Goal: Task Accomplishment & Management: Use online tool/utility

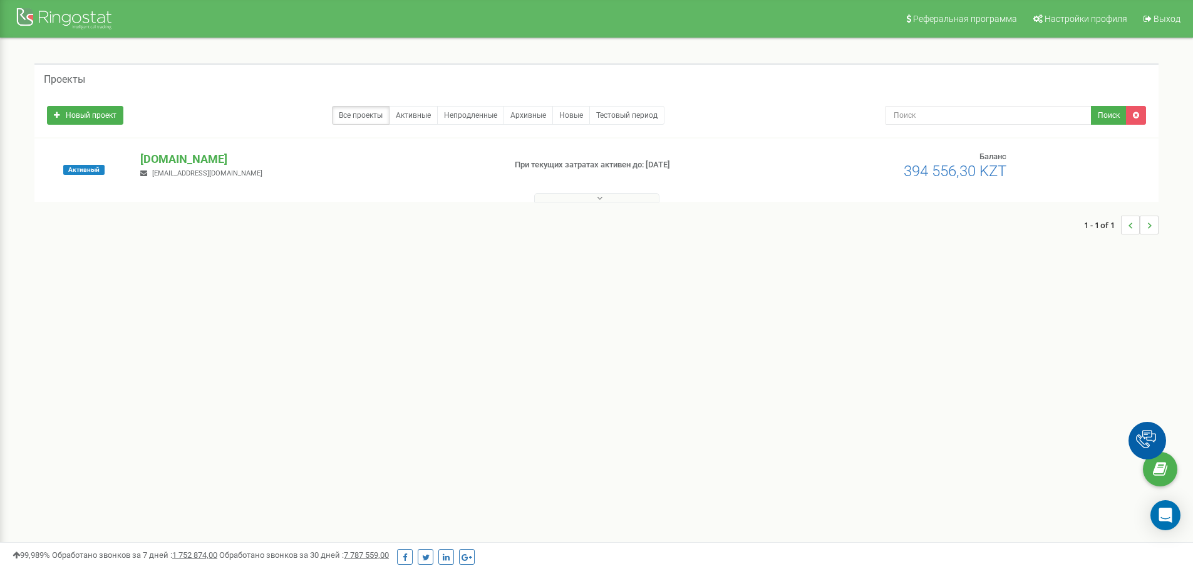
click at [584, 201] on button at bounding box center [596, 197] width 125 height 9
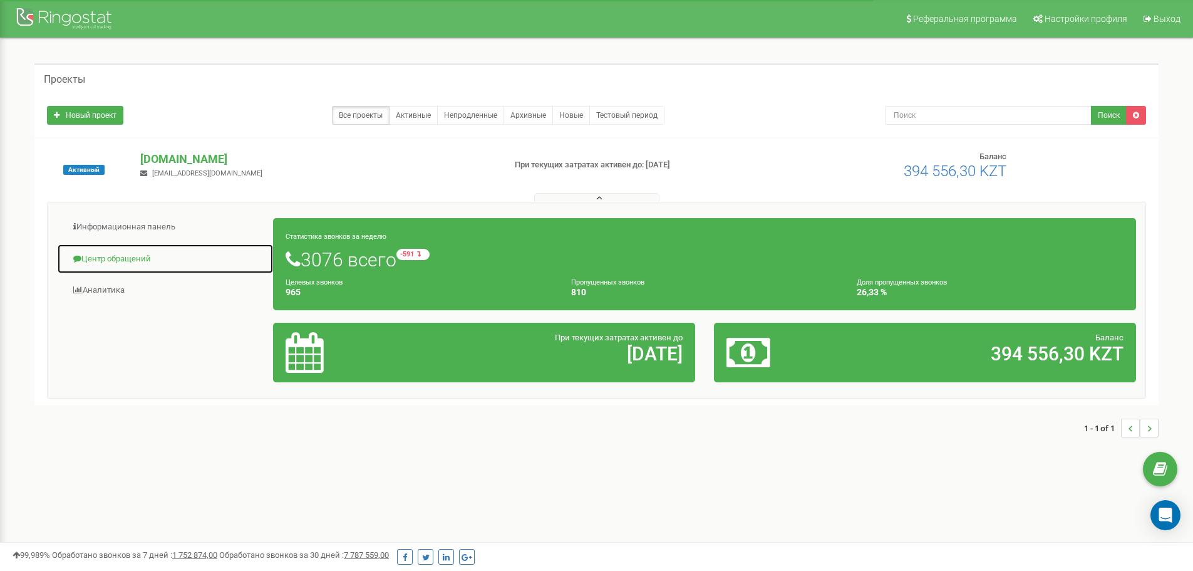
click at [135, 254] on link "Центр обращений" at bounding box center [165, 259] width 217 height 31
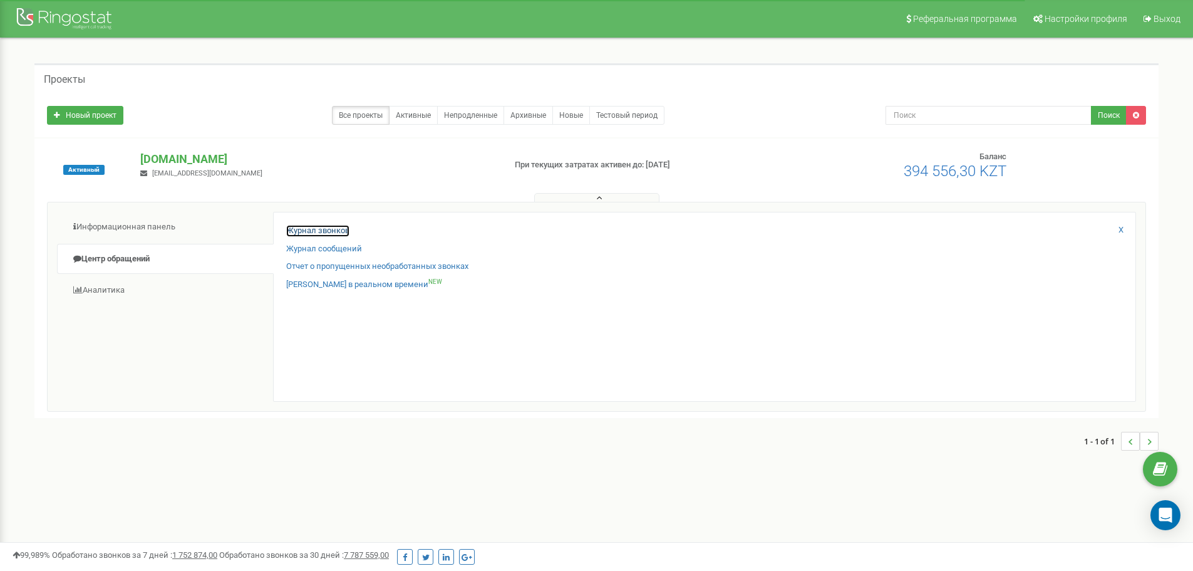
click at [343, 231] on link "Журнал звонков" at bounding box center [317, 231] width 63 height 12
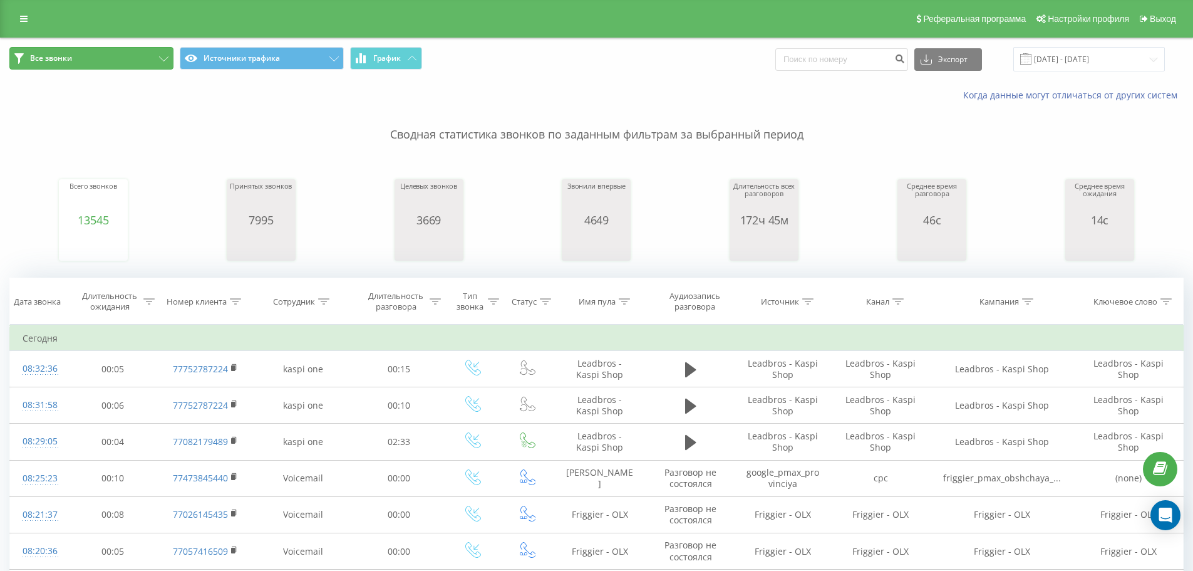
click at [167, 58] on icon at bounding box center [163, 58] width 9 height 5
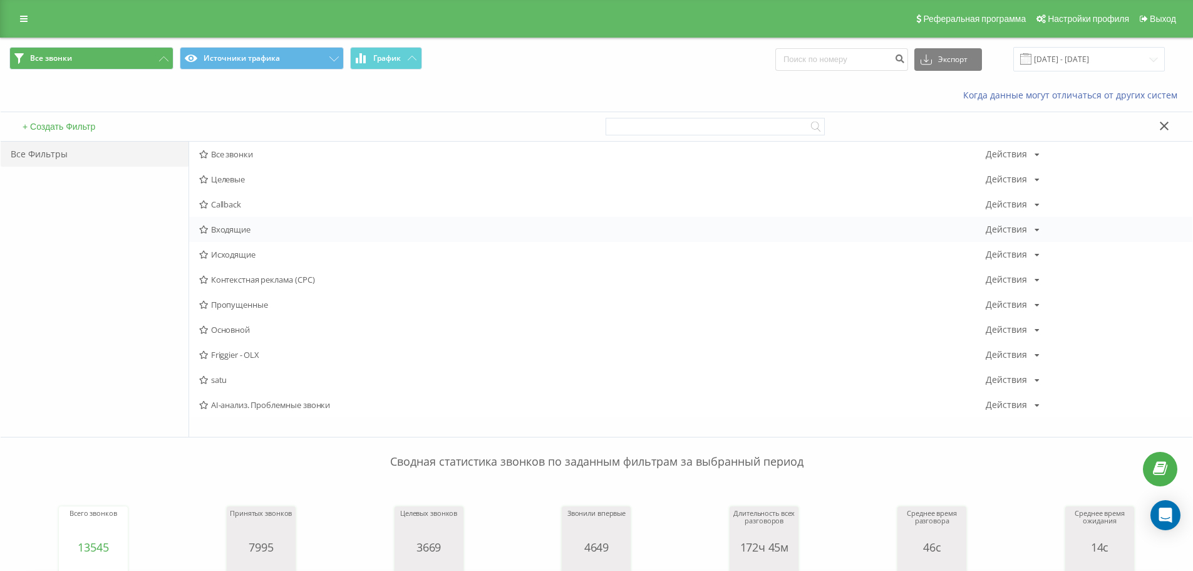
click at [240, 229] on span "Входящие" at bounding box center [592, 229] width 787 height 9
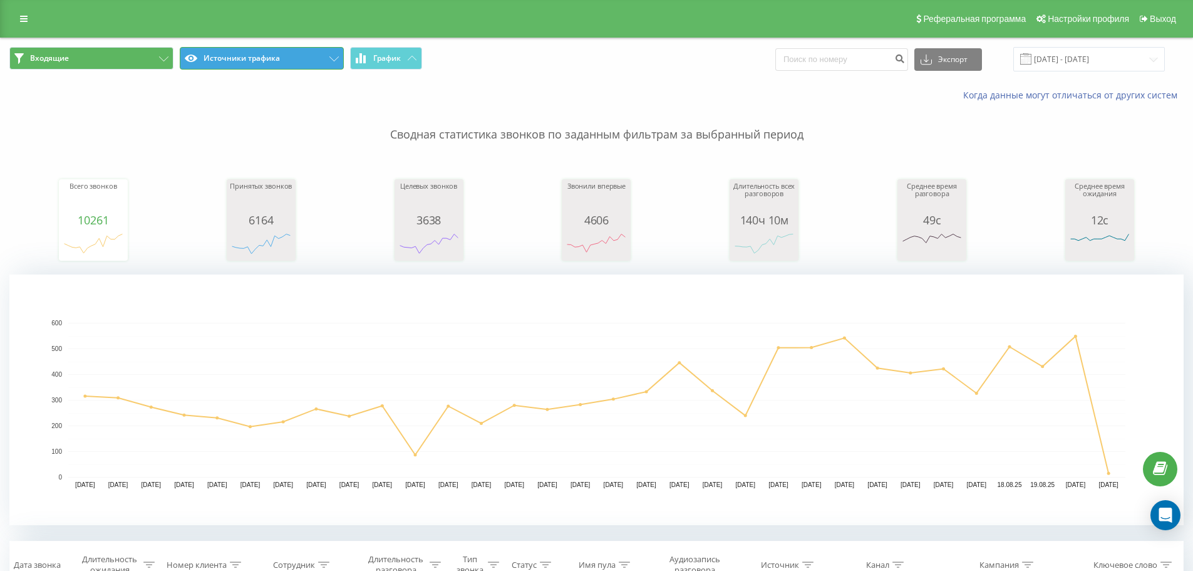
click at [311, 58] on button "Источники трафика" at bounding box center [262, 58] width 164 height 23
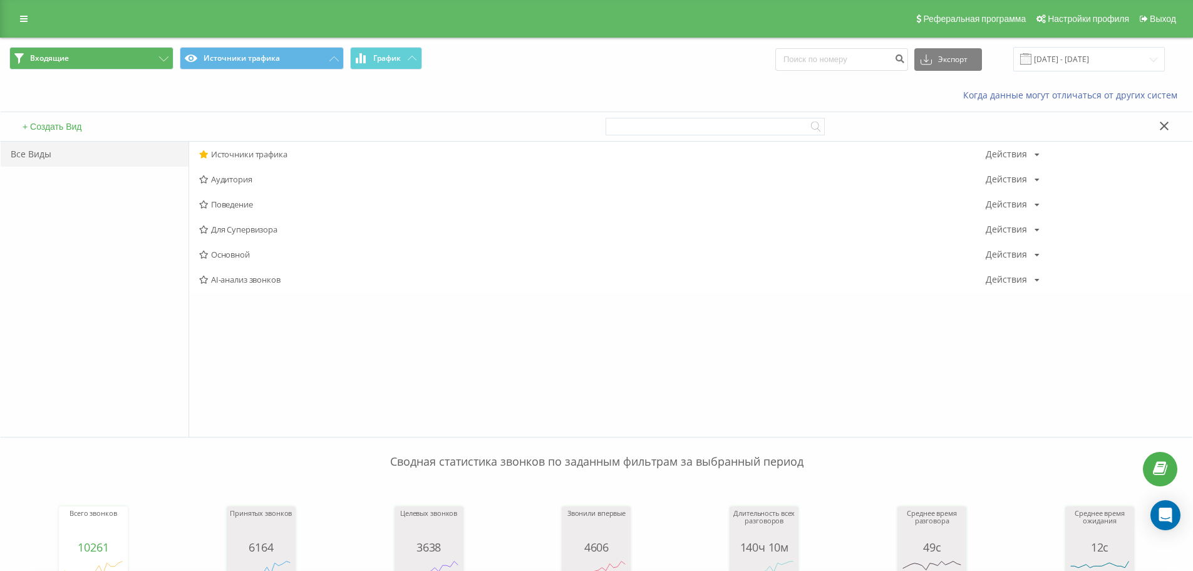
click at [121, 306] on div "Все Виды" at bounding box center [95, 289] width 188 height 295
click at [328, 58] on button "Источники трафика" at bounding box center [262, 58] width 164 height 23
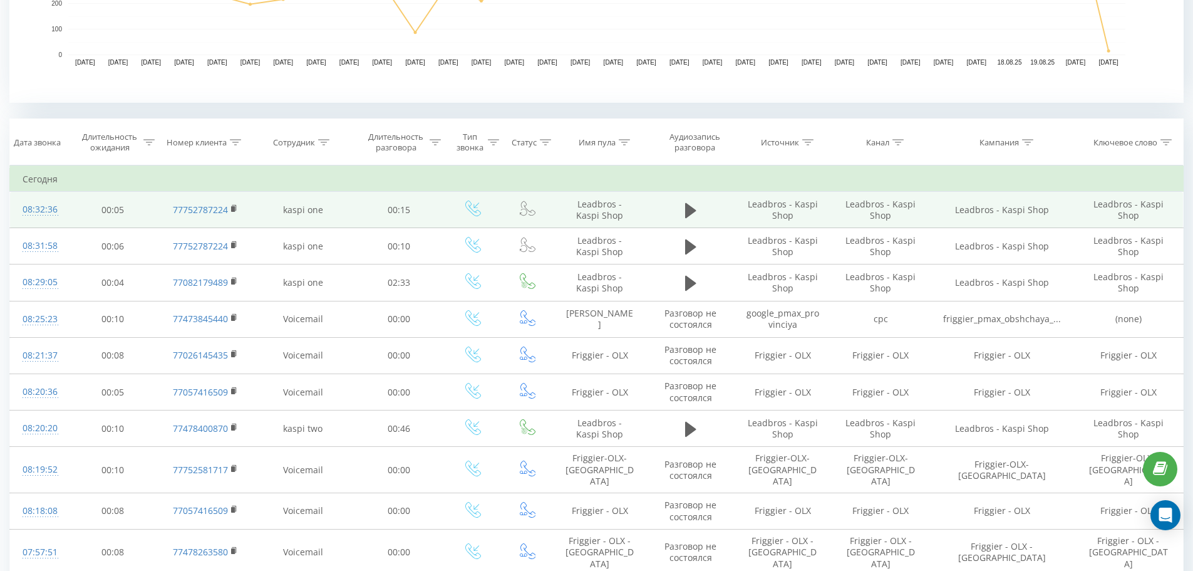
scroll to position [423, 0]
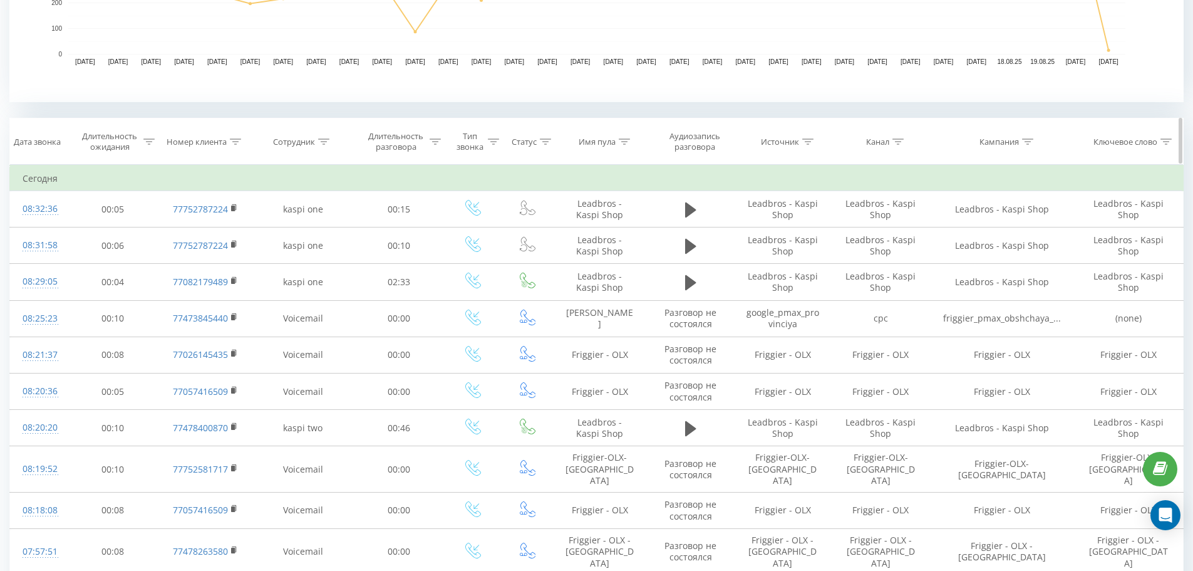
click at [625, 149] on th "Имя пула" at bounding box center [600, 141] width 94 height 46
click at [625, 146] on div at bounding box center [624, 142] width 11 height 11
click at [582, 232] on input "text" at bounding box center [600, 231] width 110 height 22
type input "olx"
click at [608, 256] on button "OK" at bounding box center [626, 257] width 53 height 16
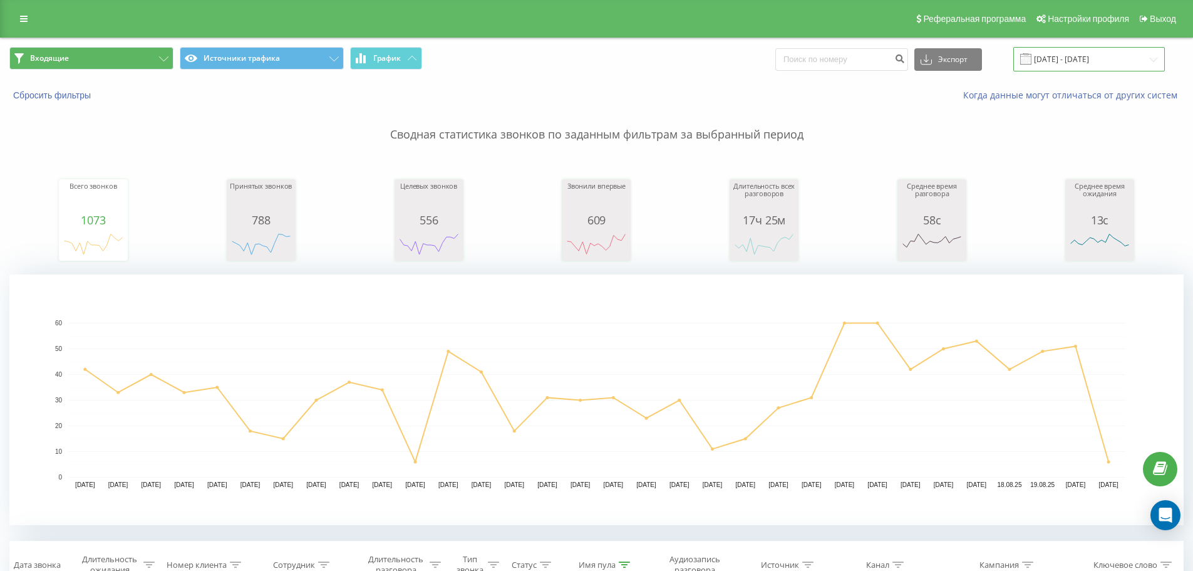
click at [1077, 52] on input "21.07.2025 - 21.08.2025" at bounding box center [1089, 59] width 152 height 24
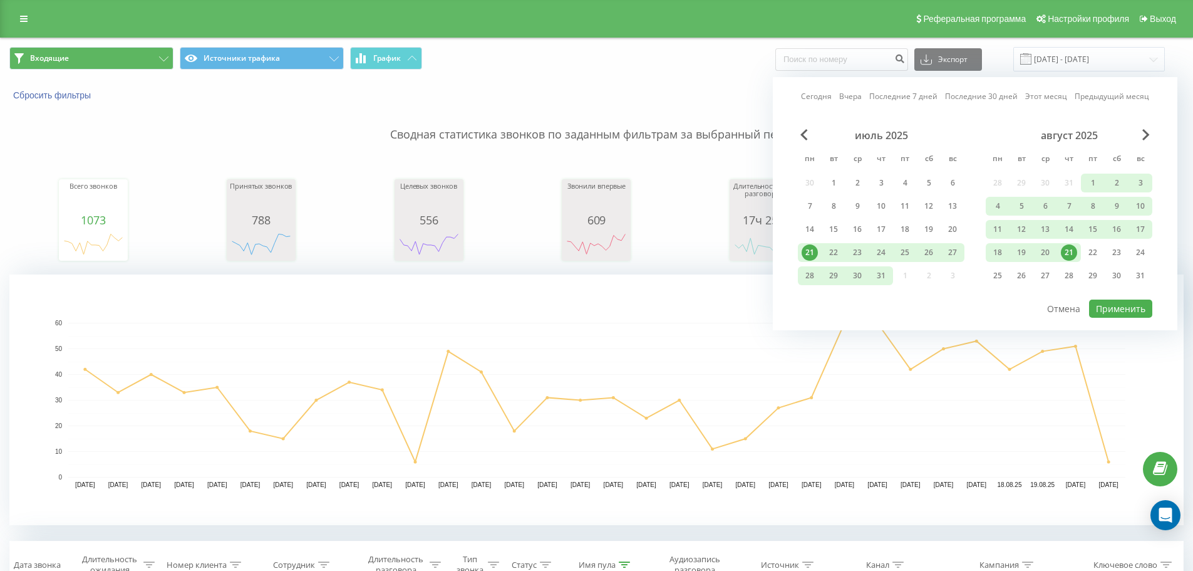
click at [1094, 172] on div "август 2025 пн вт ср чт пт сб вс 28 29 30 31 1 2 3 4 5 6 7 8 9 10 11 12 13 14 1…" at bounding box center [1069, 209] width 167 height 160
click at [1095, 180] on div "1" at bounding box center [1093, 183] width 16 height 16
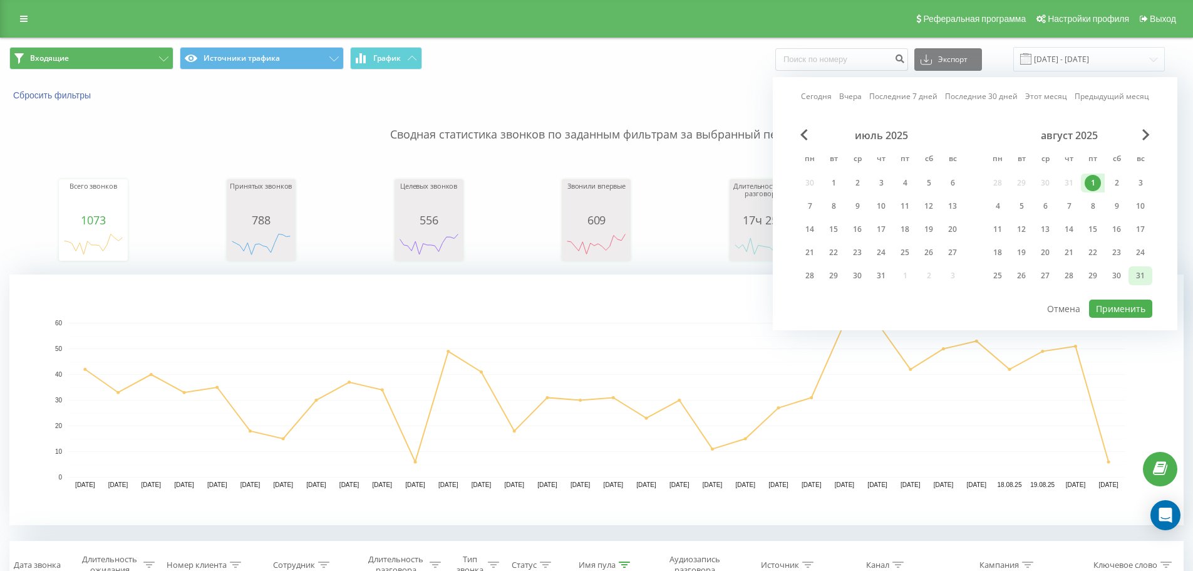
click at [1144, 274] on div "31" at bounding box center [1140, 275] width 16 height 16
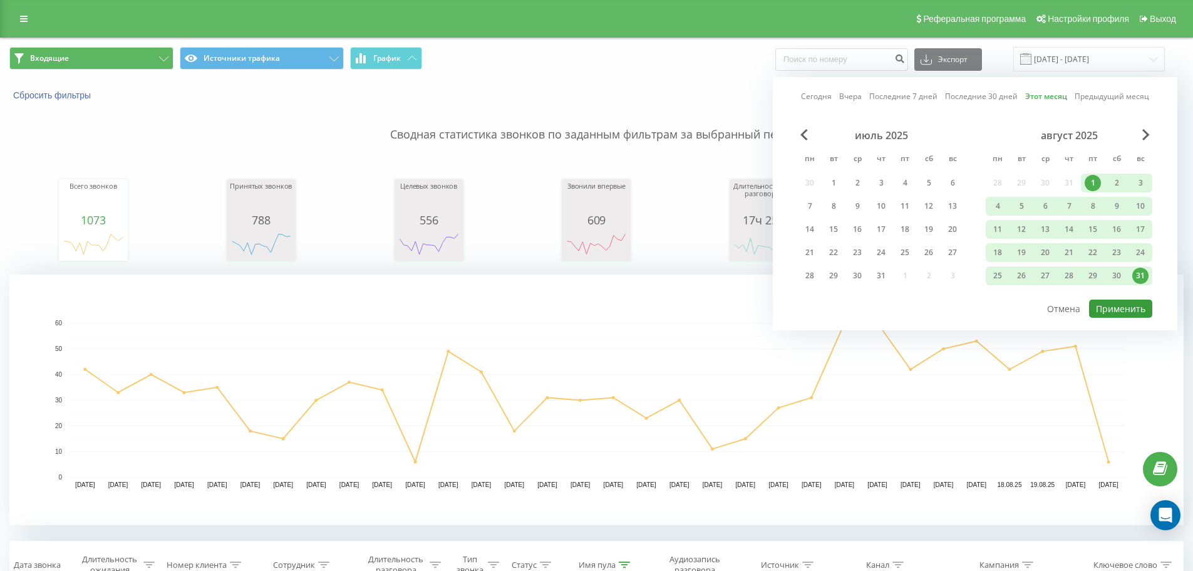
click at [1138, 306] on button "Применить" at bounding box center [1120, 308] width 63 height 18
type input "01.08.2025 - 31.08.2025"
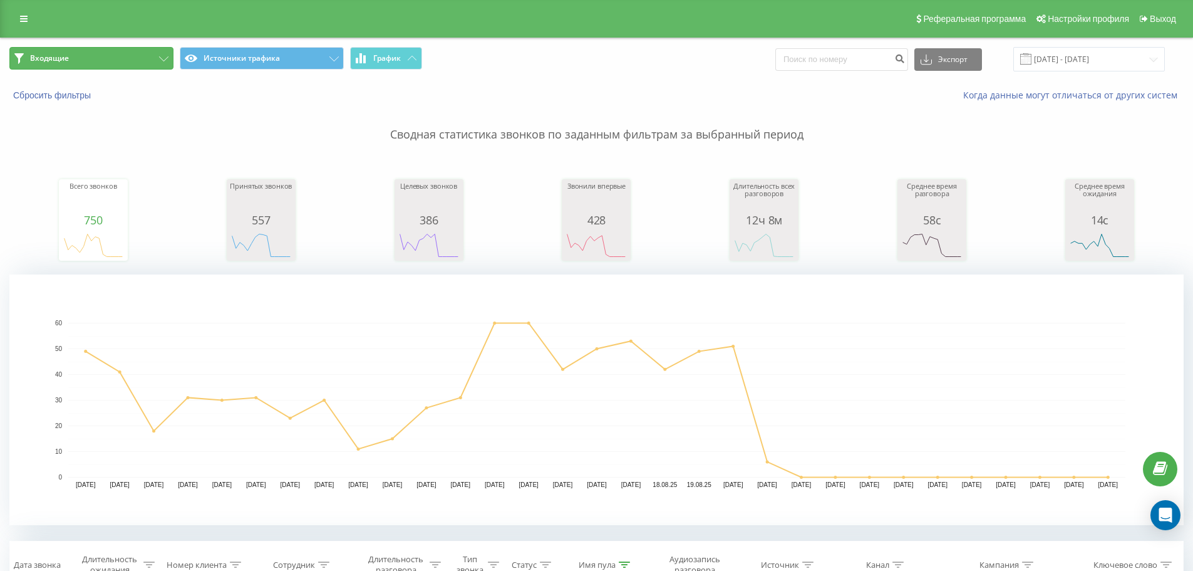
click at [152, 55] on button "Входящие" at bounding box center [91, 58] width 164 height 23
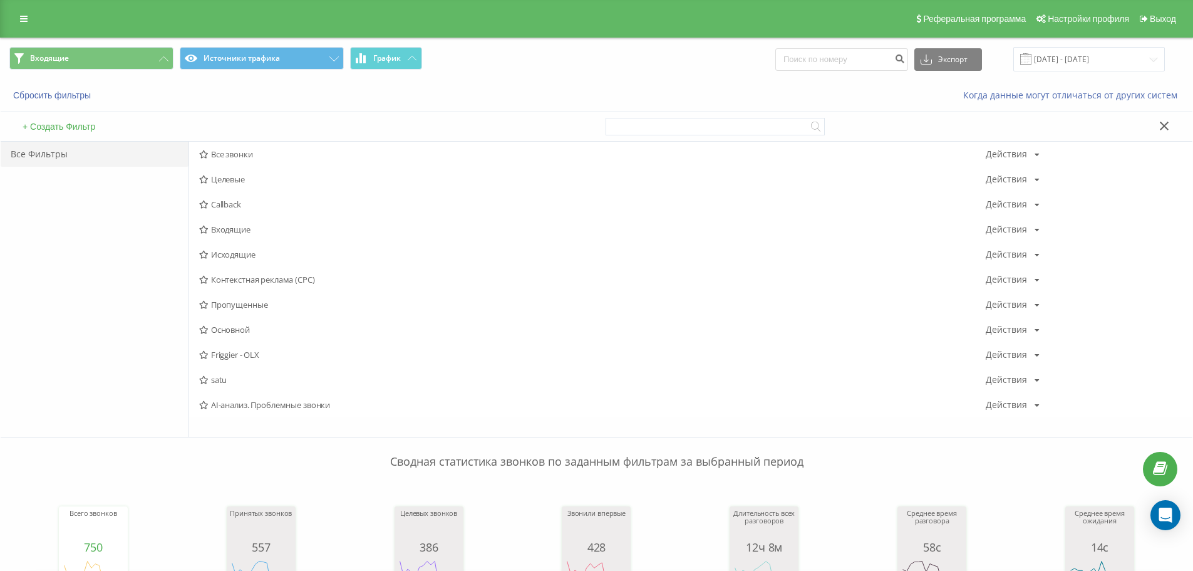
click at [85, 315] on div "Все Фильтры" at bounding box center [95, 289] width 188 height 295
click at [262, 231] on span "Входящие" at bounding box center [592, 229] width 787 height 9
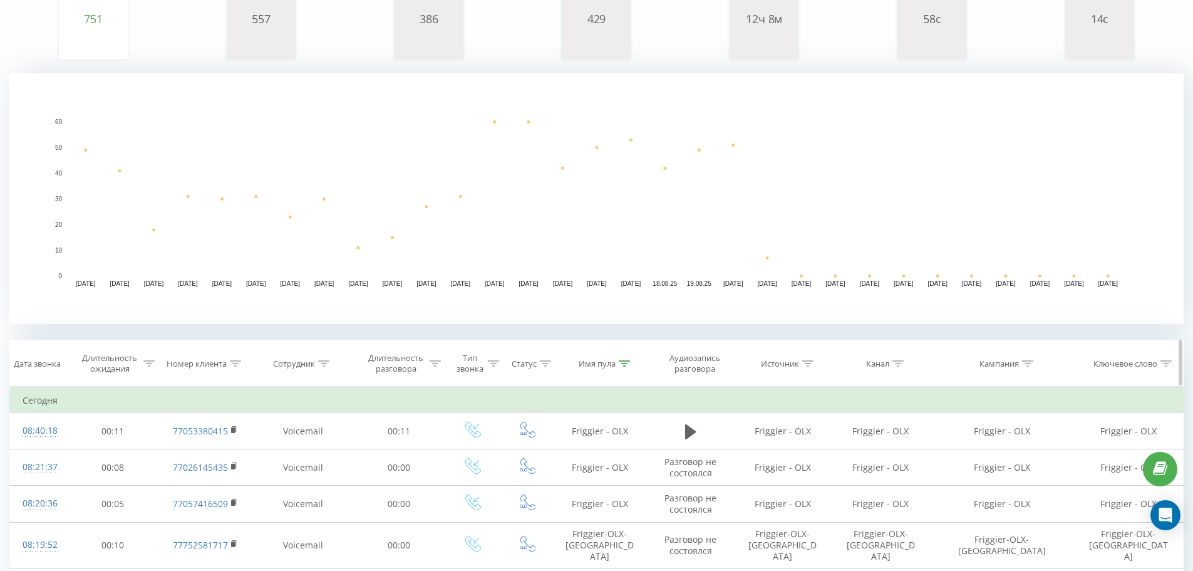
scroll to position [313, 0]
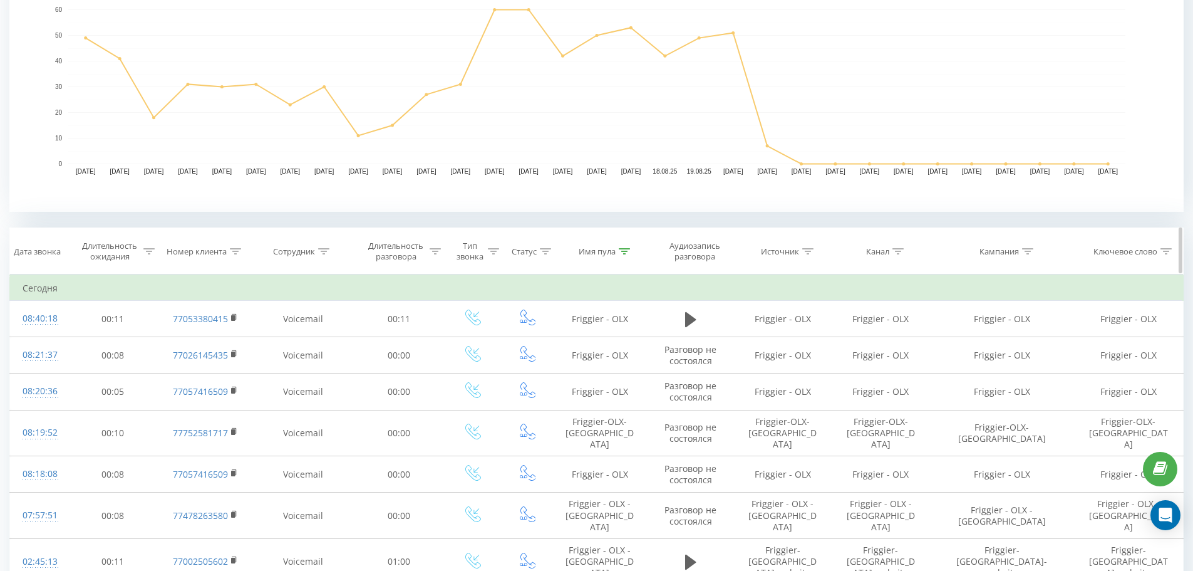
click at [1027, 252] on icon at bounding box center [1027, 251] width 11 height 6
click at [1000, 311] on div at bounding box center [995, 312] width 89 height 12
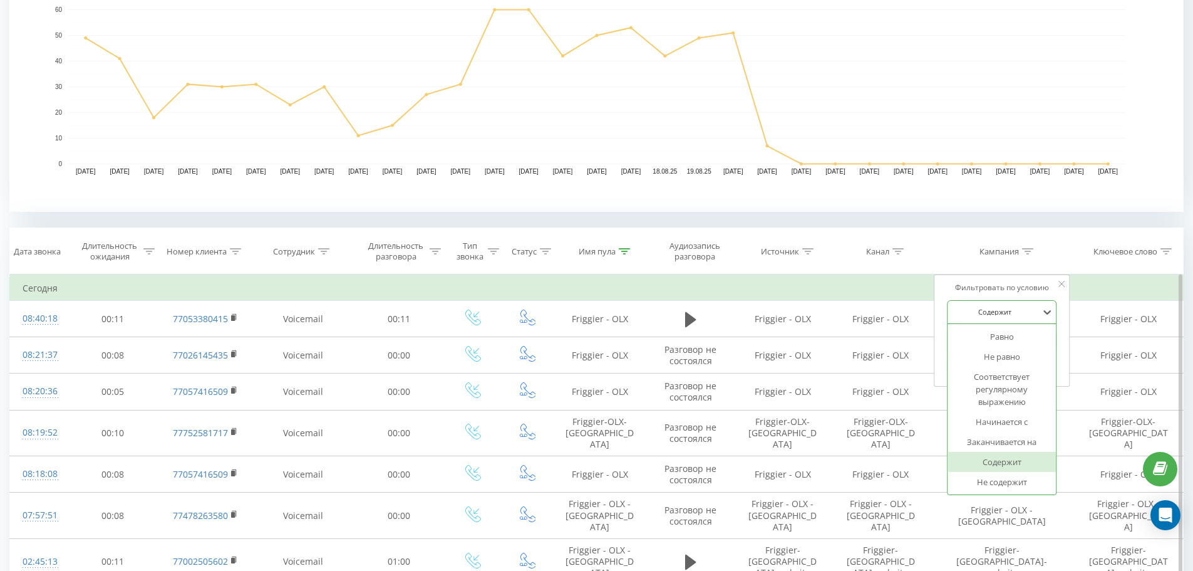
click at [1015, 303] on div "Содержит" at bounding box center [995, 312] width 91 height 19
click at [1003, 345] on input "text" at bounding box center [1002, 341] width 110 height 22
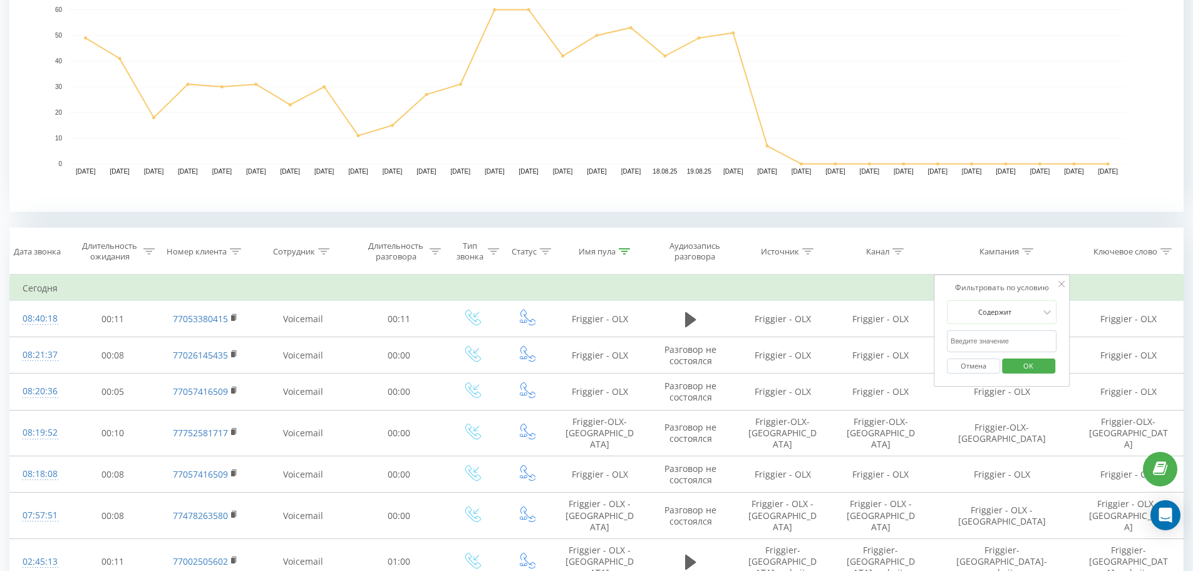
click at [1027, 88] on rect "A chart." at bounding box center [596, 86] width 1057 height 155
click at [1028, 367] on span "OK" at bounding box center [1028, 365] width 35 height 19
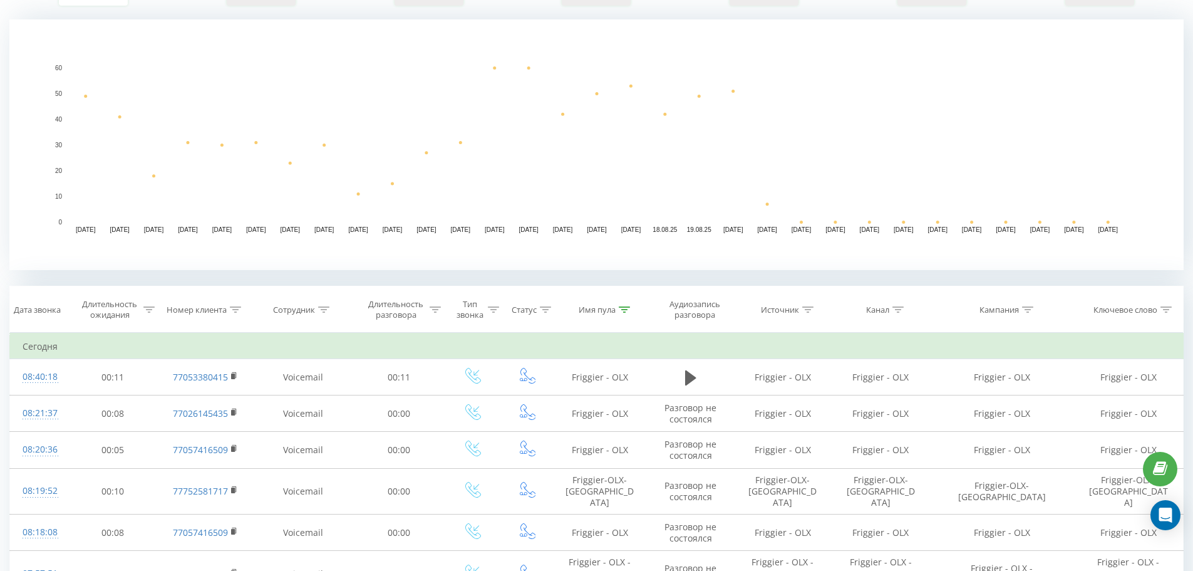
scroll to position [63, 0]
